Goal: Information Seeking & Learning: Learn about a topic

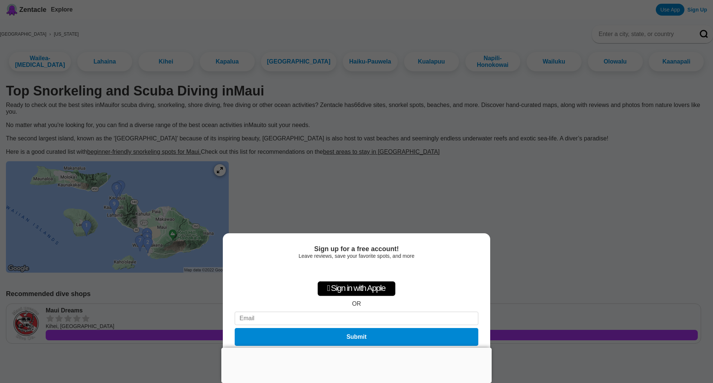
click at [353, 348] on div at bounding box center [356, 348] width 270 height 0
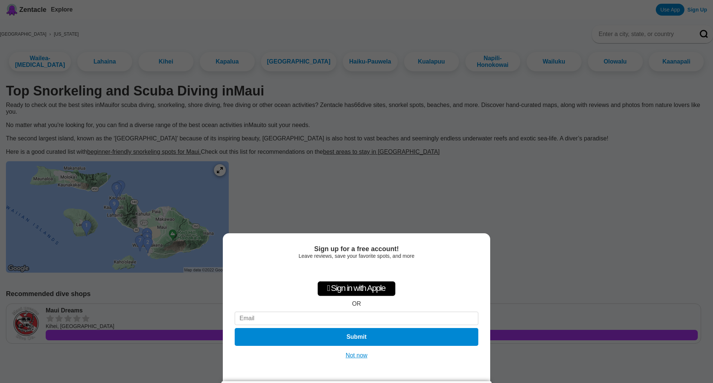
click at [360, 355] on button "Not now" at bounding box center [357, 355] width 26 height 7
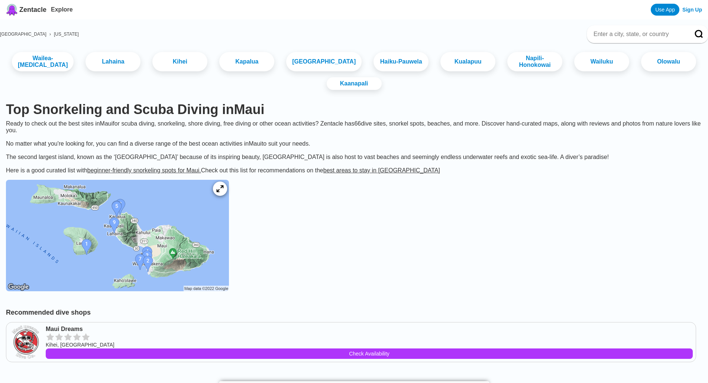
click at [223, 192] on icon at bounding box center [219, 188] width 7 height 7
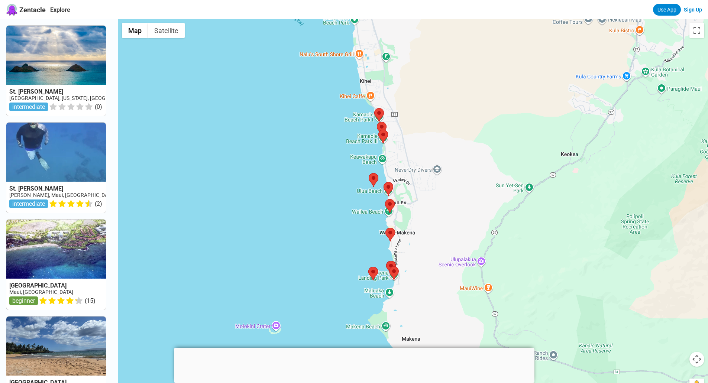
drag, startPoint x: 417, startPoint y: 259, endPoint x: 278, endPoint y: 98, distance: 212.6
click at [278, 98] on div at bounding box center [413, 210] width 590 height 383
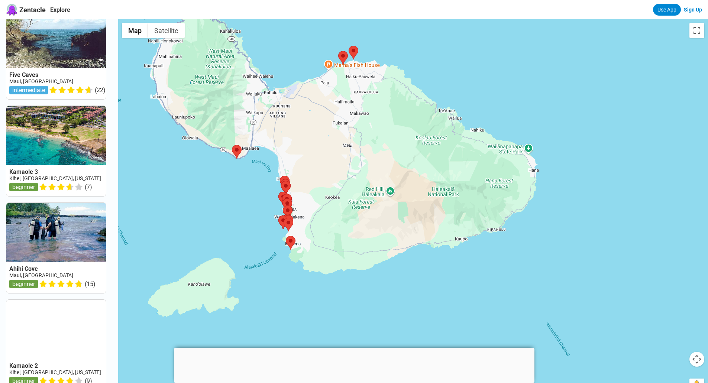
scroll to position [617, 0]
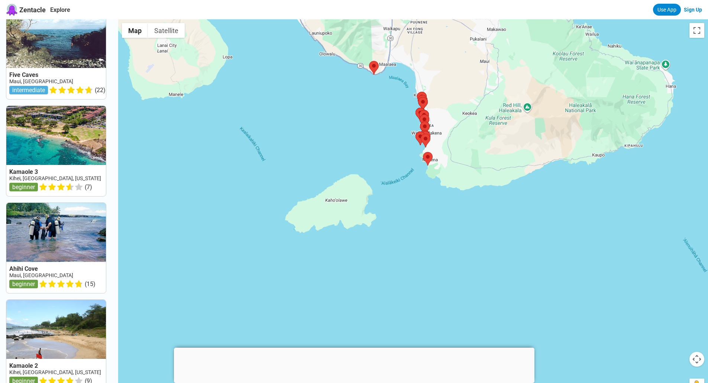
drag, startPoint x: 233, startPoint y: 254, endPoint x: 371, endPoint y: 171, distance: 161.2
click at [371, 171] on div at bounding box center [413, 210] width 590 height 383
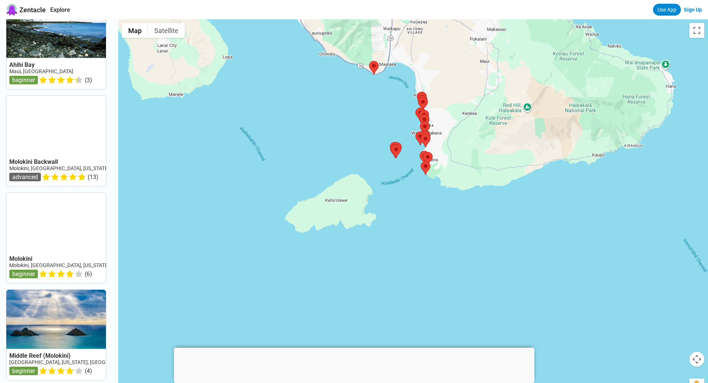
scroll to position [186, 0]
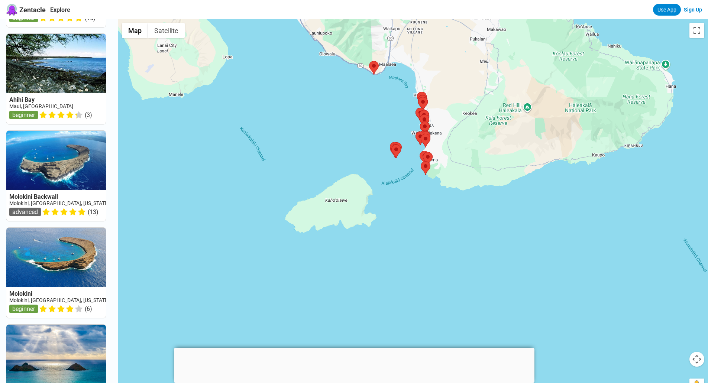
click at [29, 206] on link "Molokini, [GEOGRAPHIC_DATA], [US_STATE]" at bounding box center [59, 203] width 100 height 6
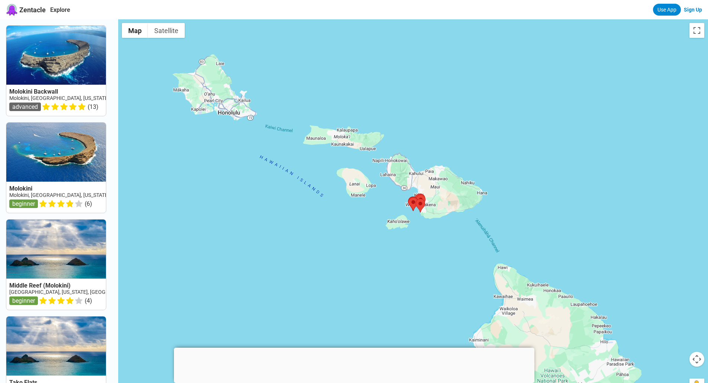
click at [35, 90] on link at bounding box center [56, 71] width 100 height 90
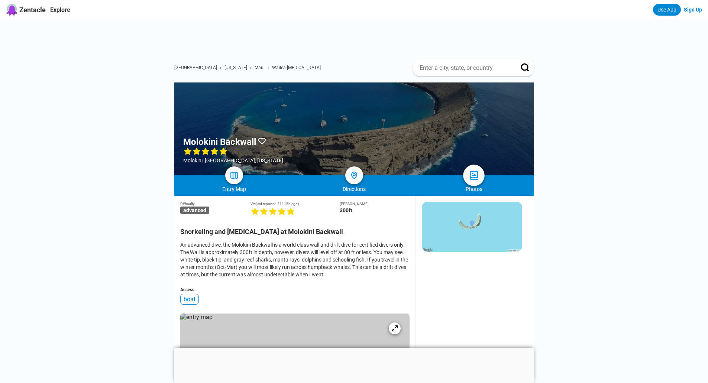
click at [470, 176] on img at bounding box center [473, 175] width 11 height 11
